Goal: Book appointment/travel/reservation

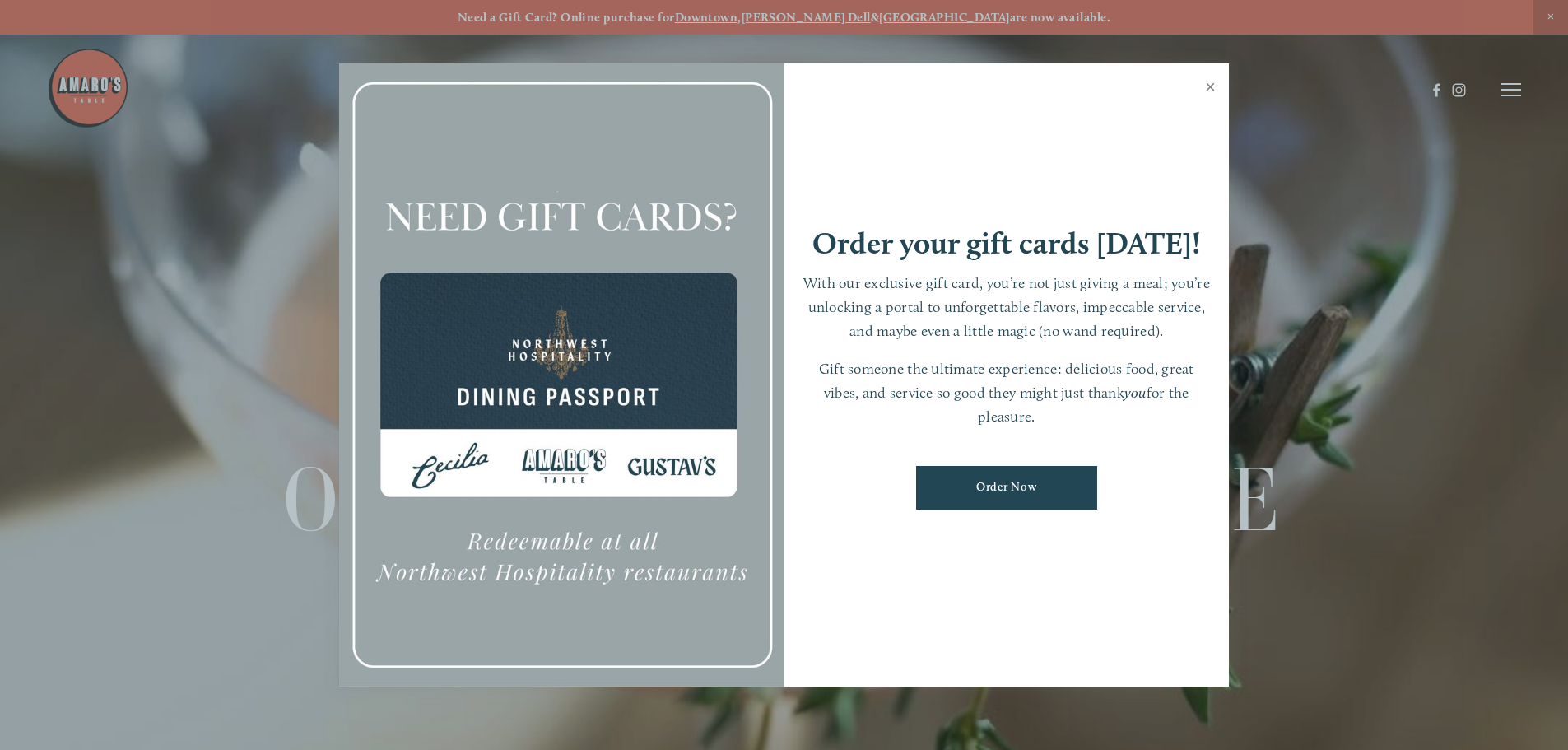
click at [1207, 88] on link "Close" at bounding box center [1211, 89] width 32 height 46
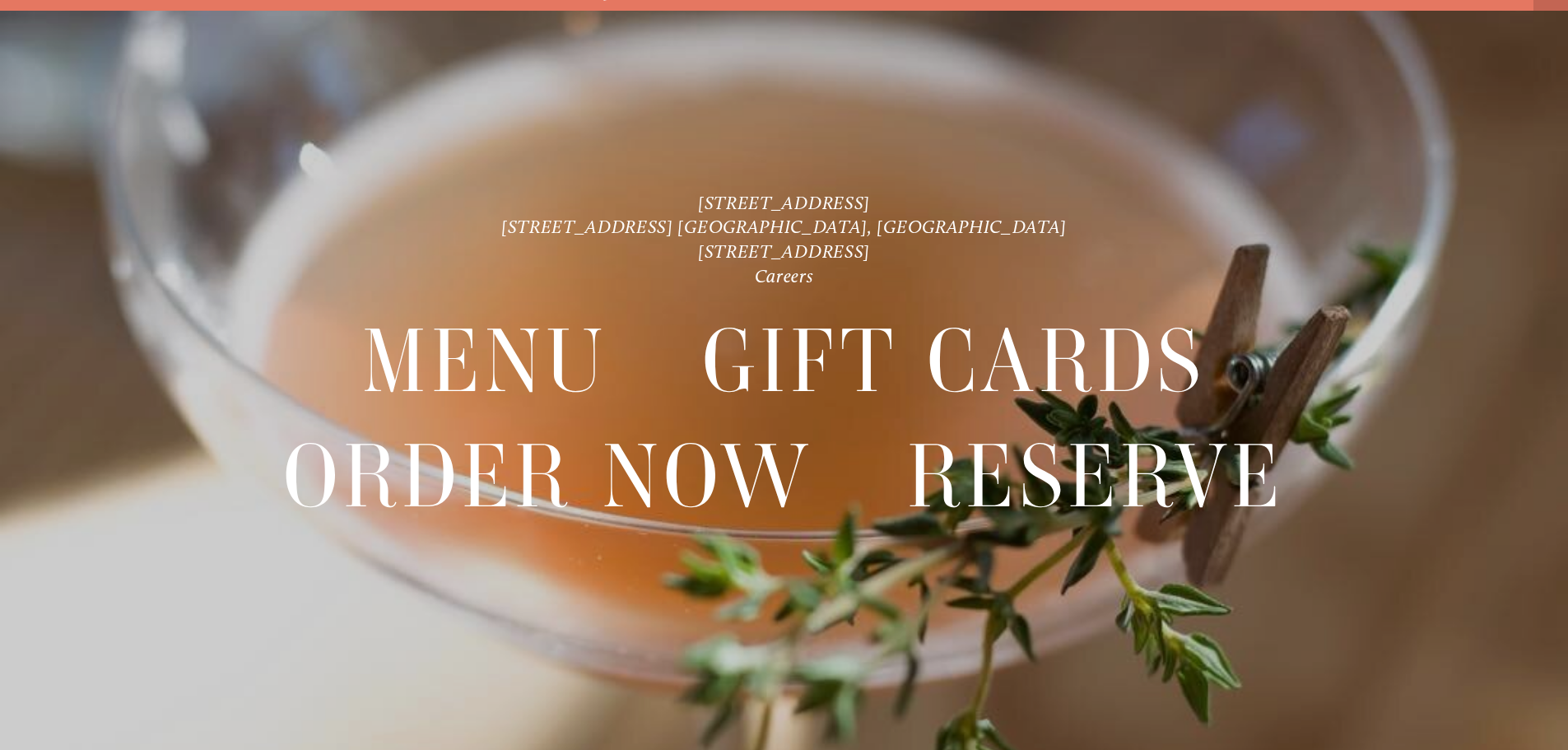
scroll to position [35, 0]
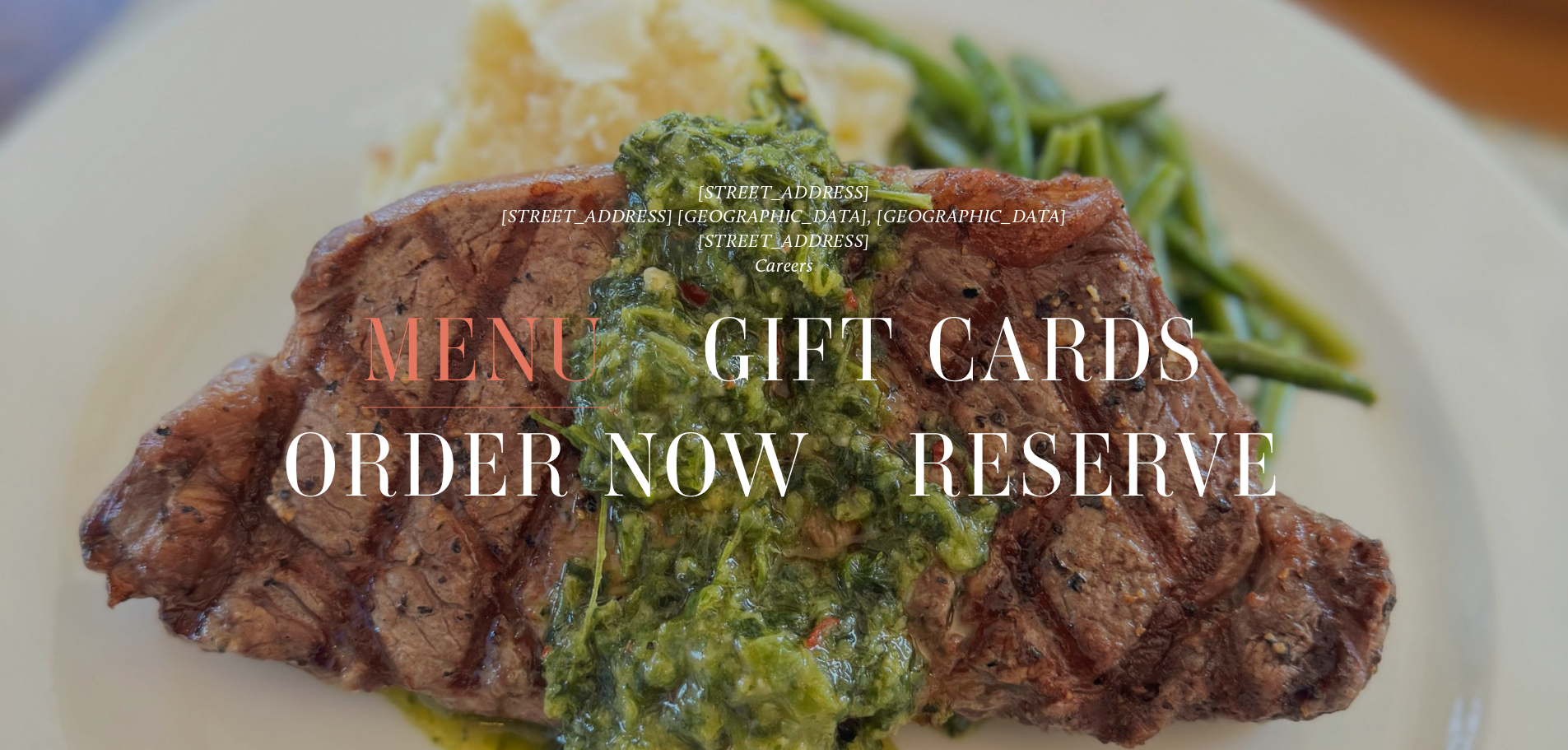
click at [545, 342] on span "Menu" at bounding box center [485, 351] width 245 height 114
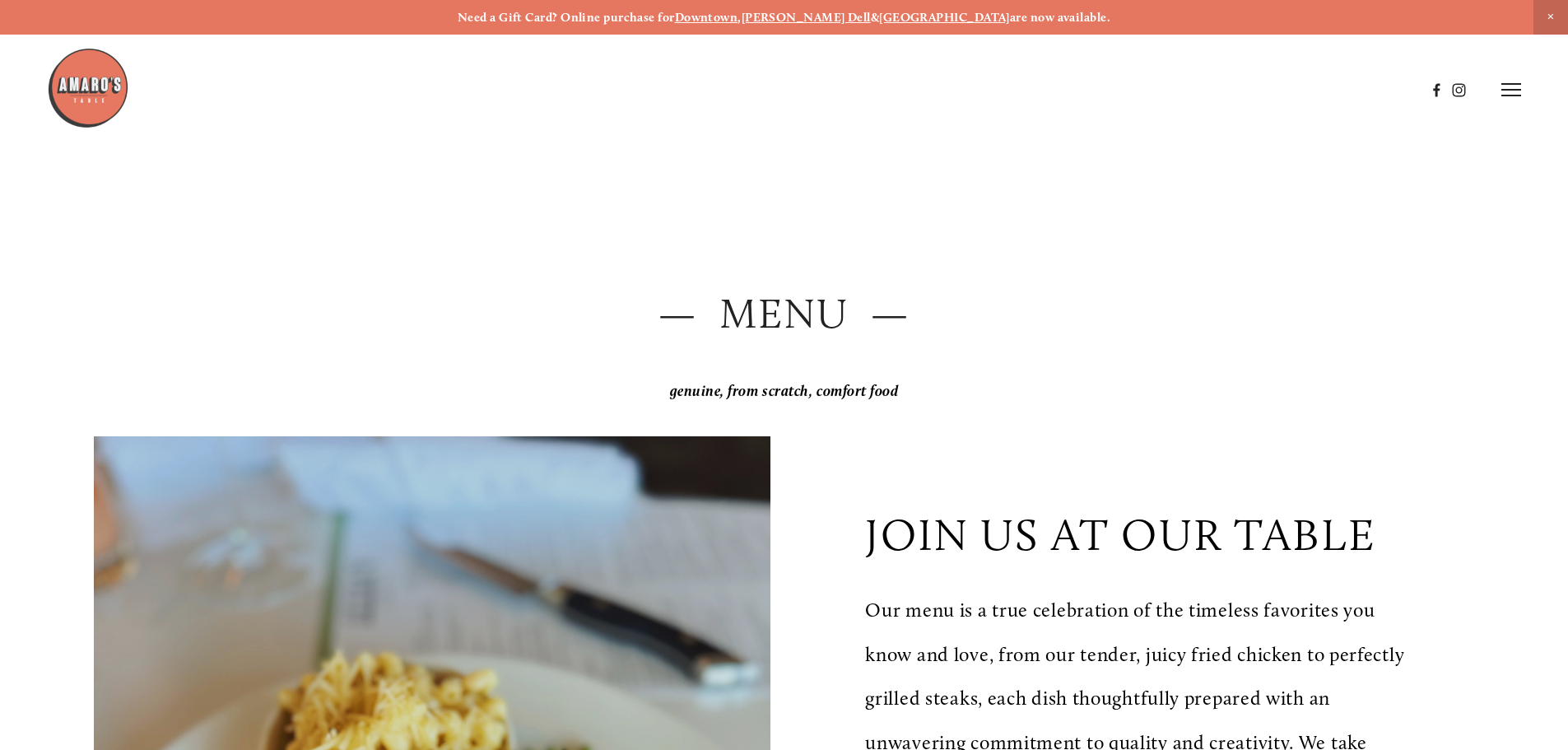
click at [1512, 95] on icon at bounding box center [1511, 90] width 20 height 15
click at [1171, 84] on span "Menu" at bounding box center [1166, 90] width 34 height 16
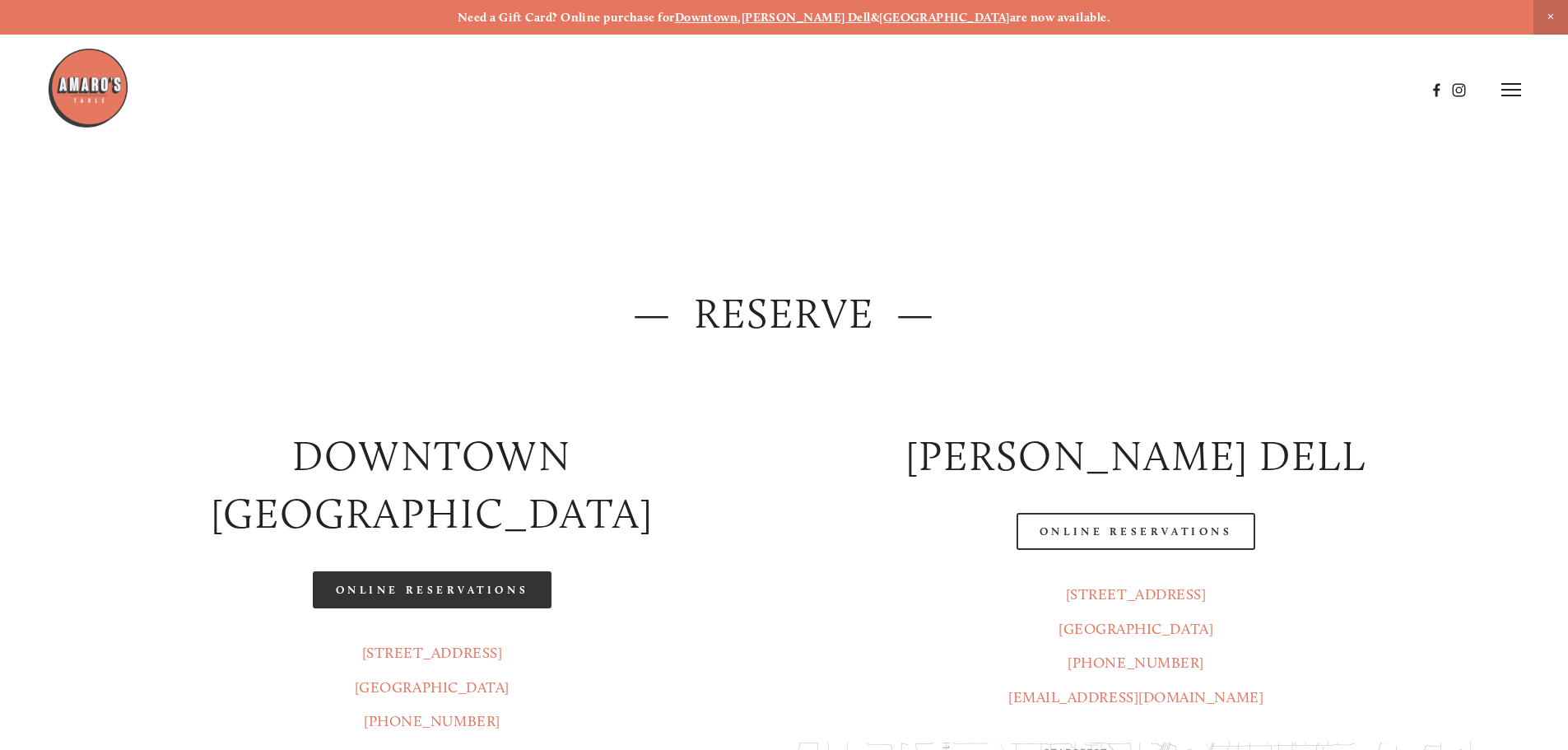
click at [479, 571] on link "Online Reservations" at bounding box center [432, 589] width 238 height 37
